Goal: Task Accomplishment & Management: Use online tool/utility

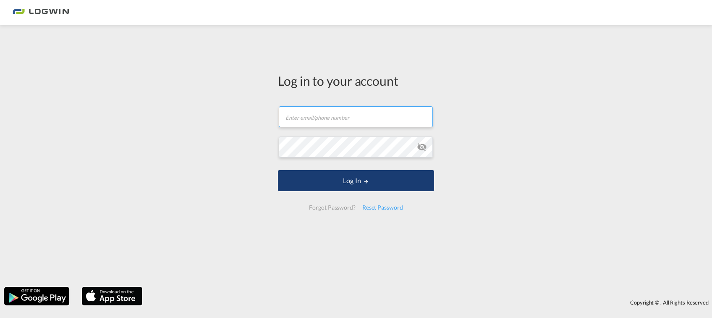
type input "[PERSON_NAME][EMAIL_ADDRESS][DOMAIN_NAME]"
click at [351, 176] on button "Log In" at bounding box center [356, 180] width 156 height 21
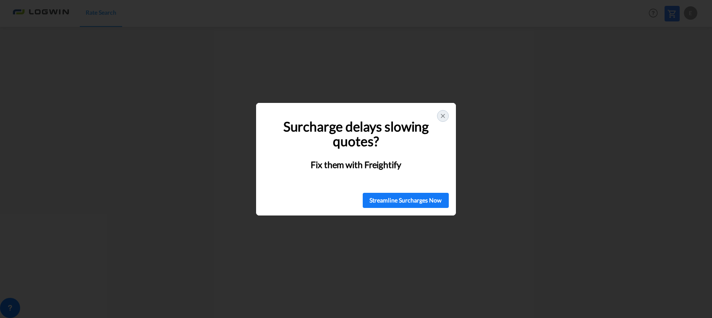
click at [443, 111] on div at bounding box center [443, 116] width 12 height 12
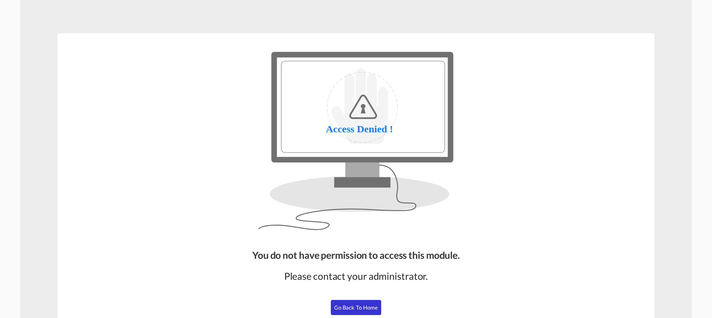
scroll to position [52, 0]
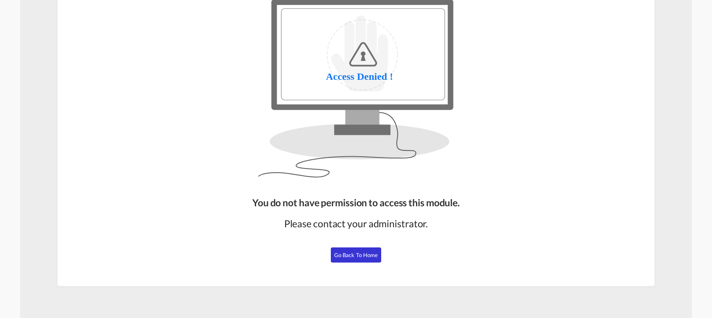
click at [357, 254] on span "Go Back to Home" at bounding box center [356, 255] width 44 height 7
